Goal: Transaction & Acquisition: Purchase product/service

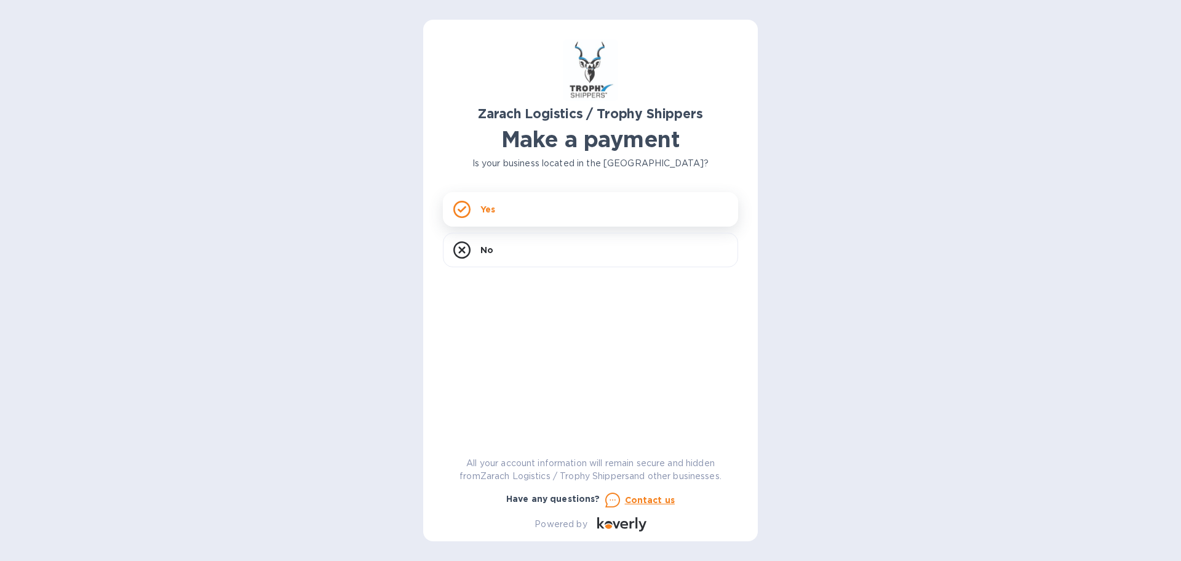
click at [465, 210] on icon at bounding box center [461, 209] width 17 height 17
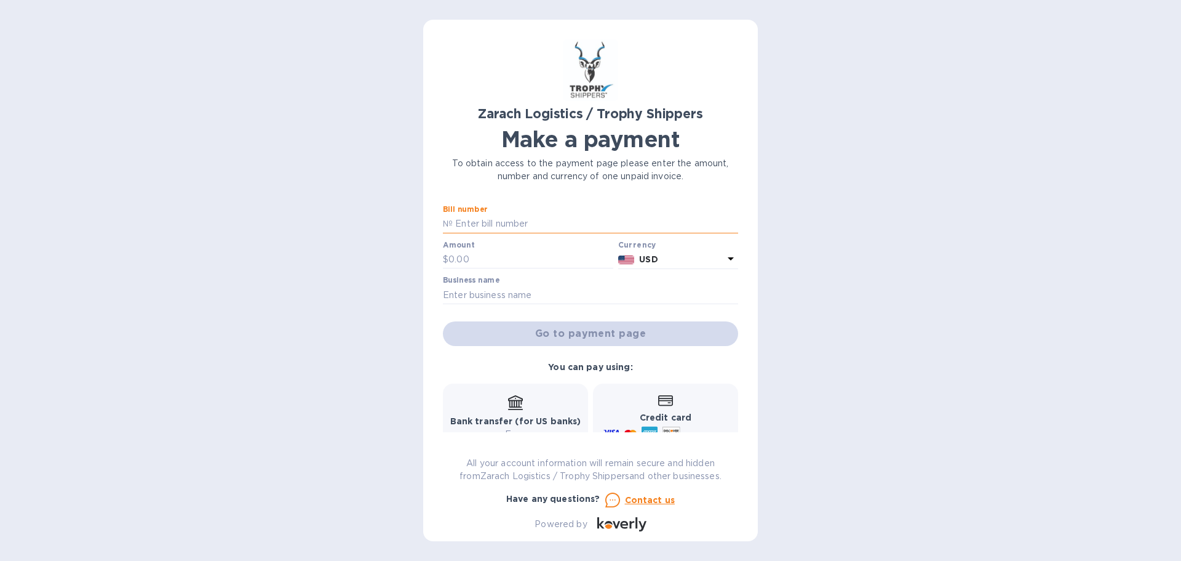
paste input "B00174460"
type input "B00174460"
click at [476, 260] on input "text" at bounding box center [531, 259] width 165 height 18
type input "560"
click at [504, 295] on input "text" at bounding box center [590, 294] width 295 height 18
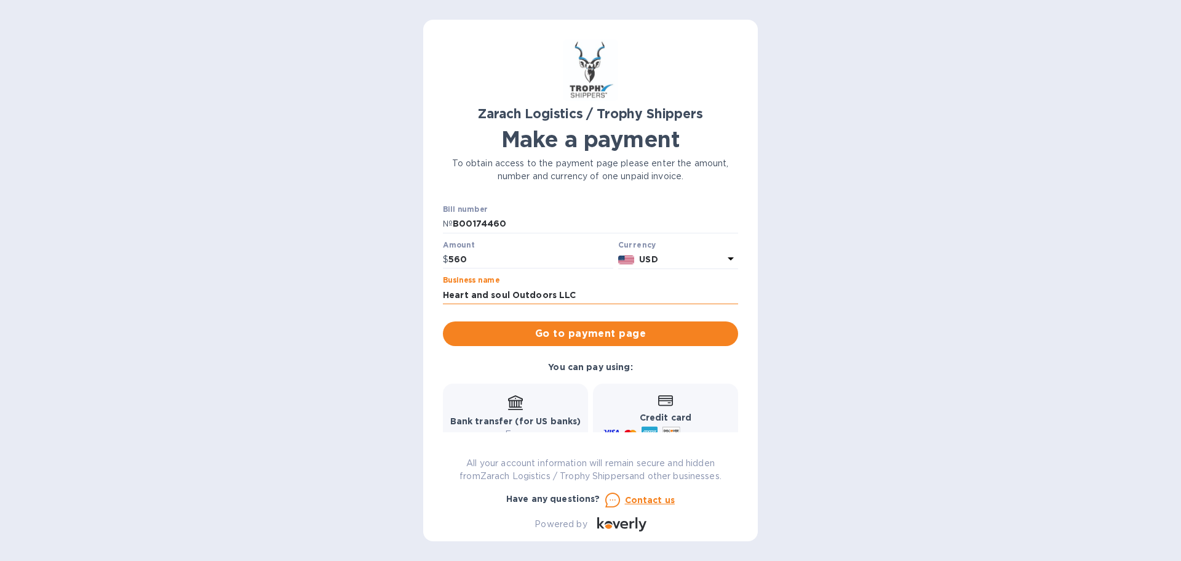
click at [495, 291] on input "Heart and soul Outdoors LLC" at bounding box center [590, 294] width 295 height 18
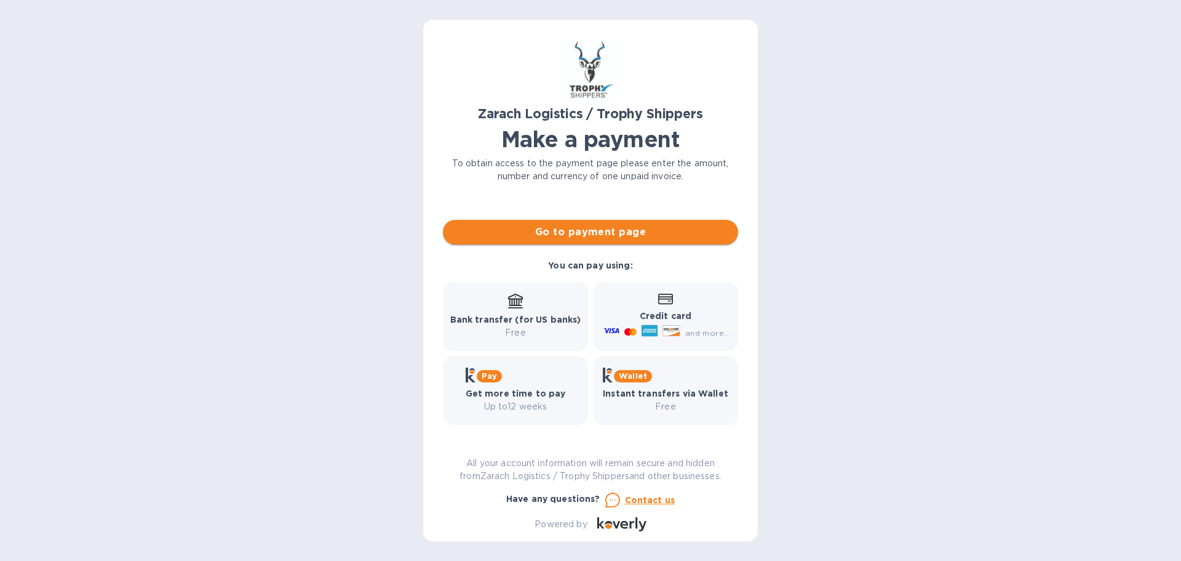
type input "Heart and Soul Outdoors LLC"
click at [583, 234] on span "Go to payment page" at bounding box center [591, 232] width 276 height 15
